Goal: Information Seeking & Learning: Learn about a topic

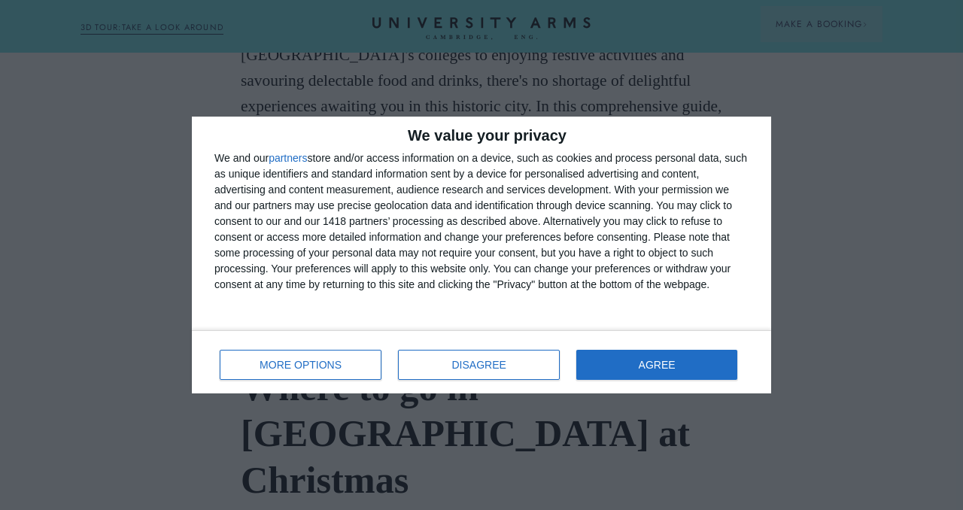
scroll to position [1181, 0]
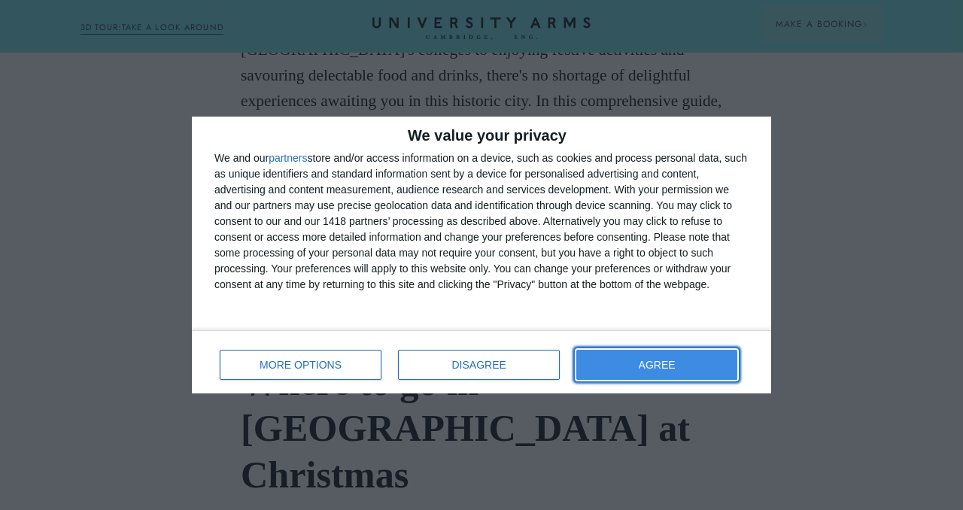
click at [596, 368] on button "AGREE" at bounding box center [656, 365] width 161 height 30
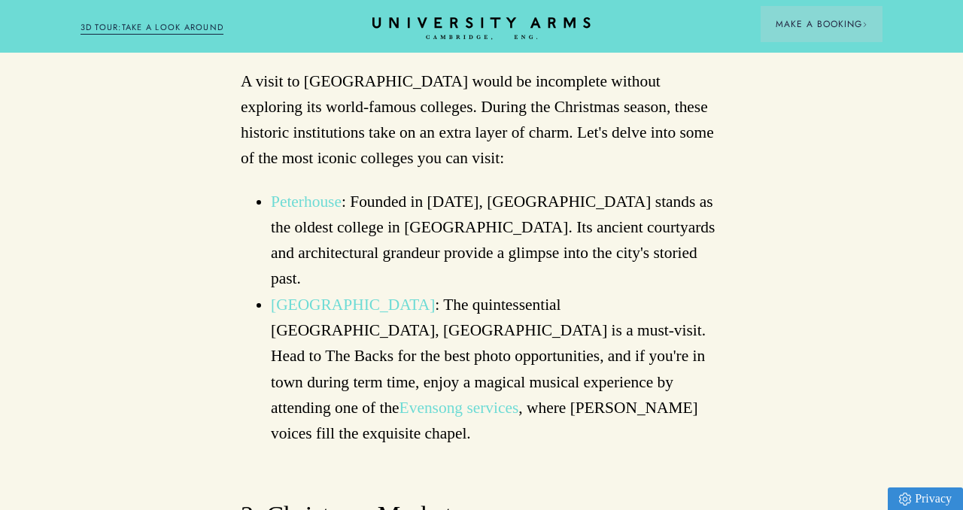
scroll to position [1716, 0]
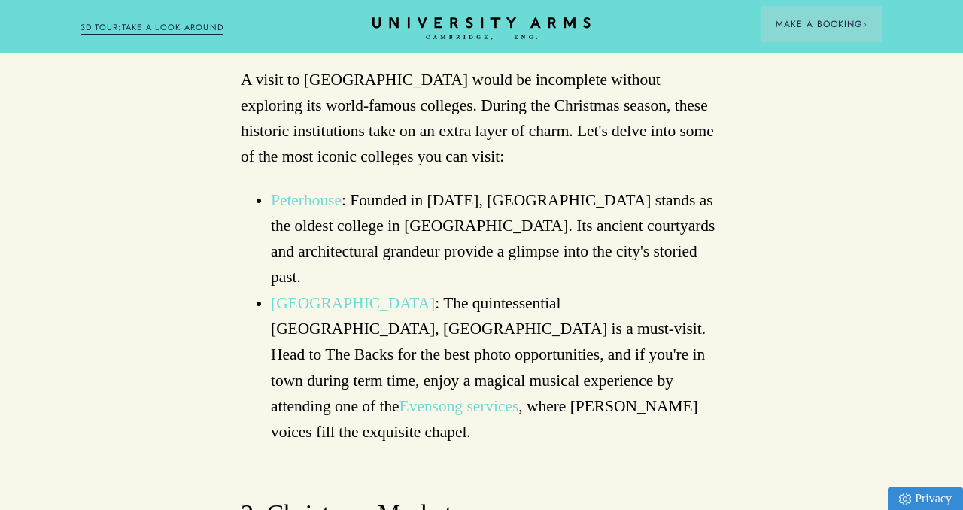
click at [519, 397] on link "Evensong services" at bounding box center [459, 406] width 120 height 18
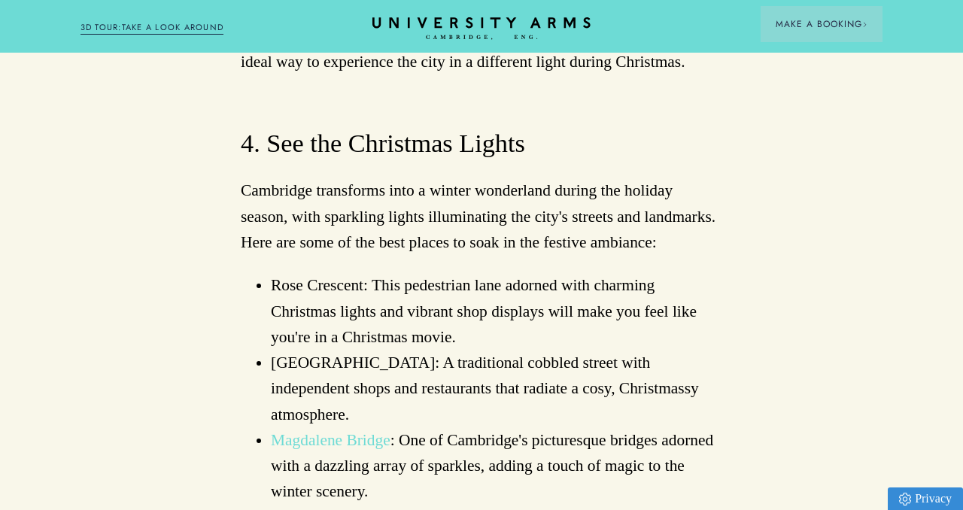
scroll to position [3837, 0]
click at [396, 508] on link "[GEOGRAPHIC_DATA]" at bounding box center [353, 517] width 164 height 18
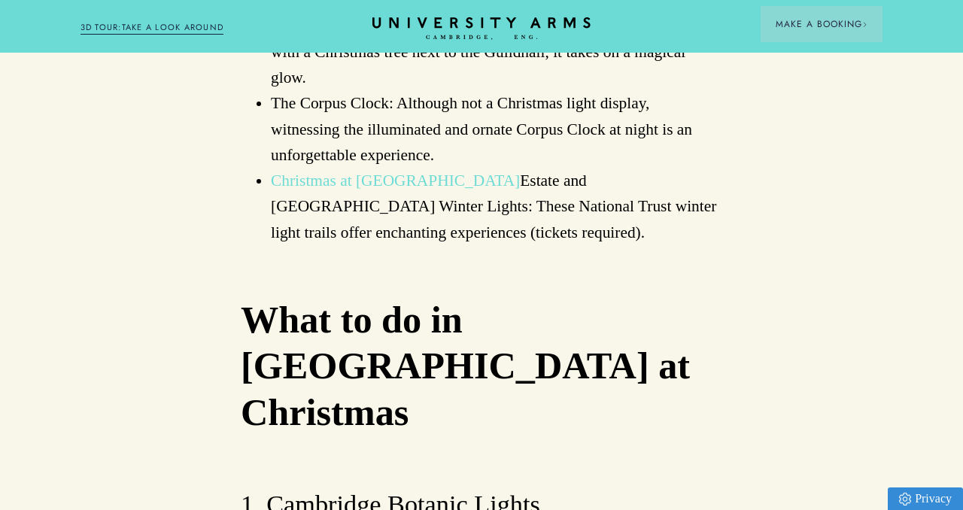
scroll to position [4404, 0]
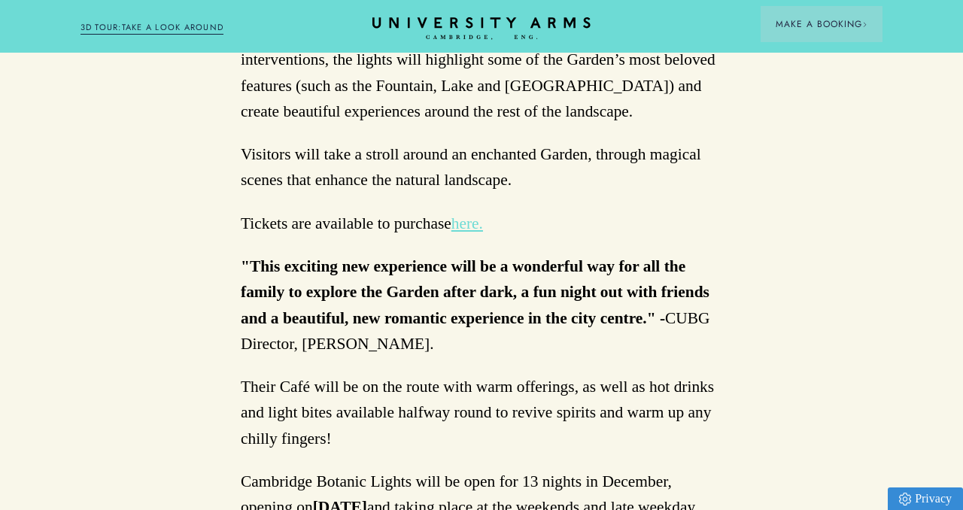
scroll to position [922, 0]
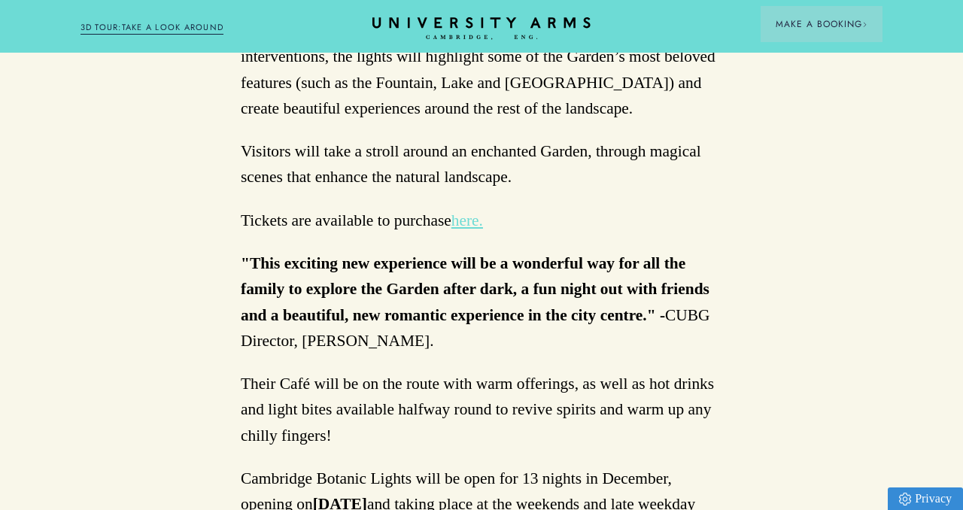
click at [469, 219] on link "here." at bounding box center [467, 220] width 32 height 18
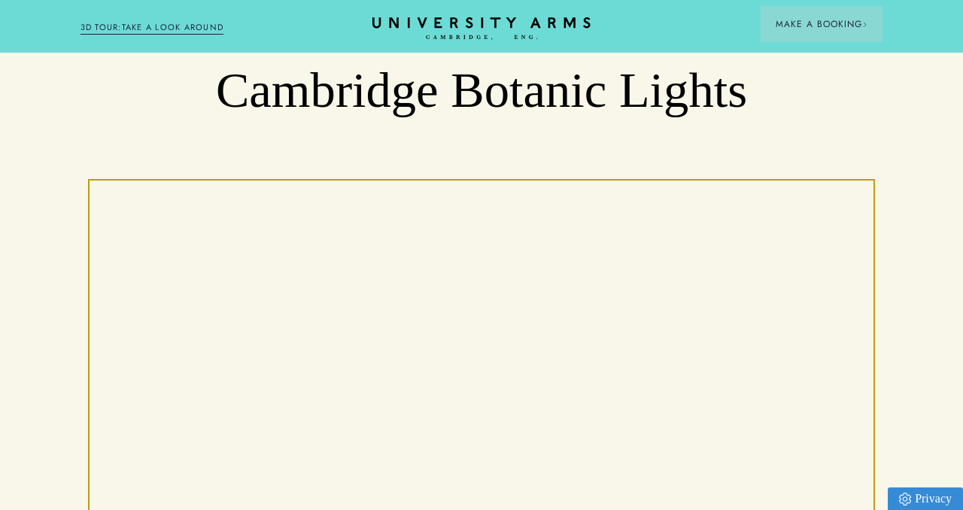
scroll to position [0, 0]
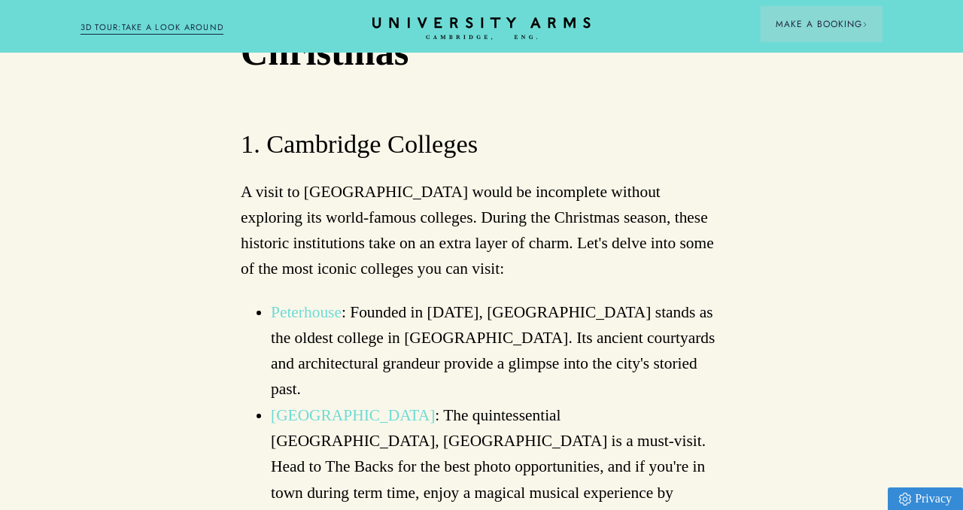
scroll to position [898, 0]
